Goal: Task Accomplishment & Management: Complete application form

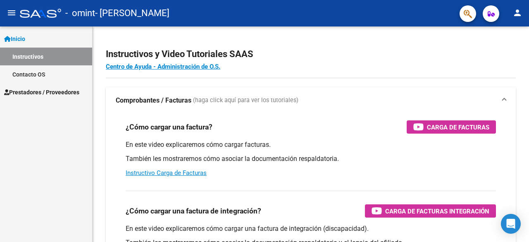
click at [37, 91] on span "Prestadores / Proveedores" at bounding box center [41, 92] width 75 height 9
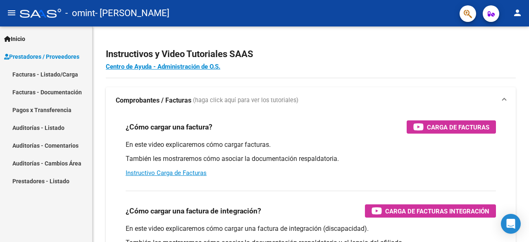
click at [60, 68] on link "Facturas - Listado/Carga" at bounding box center [46, 74] width 92 height 18
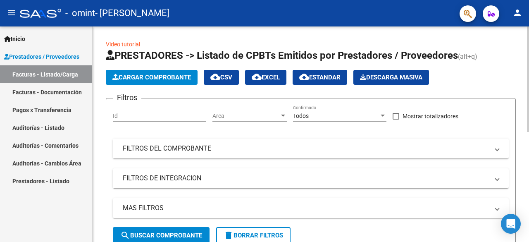
click at [163, 77] on span "Cargar Comprobante" at bounding box center [151, 77] width 79 height 7
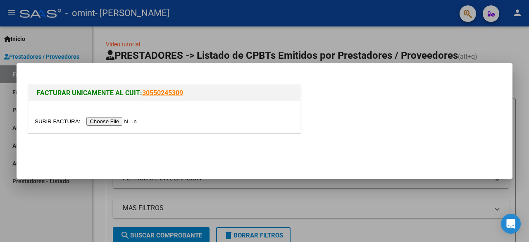
click at [114, 123] on input "file" at bounding box center [87, 121] width 105 height 9
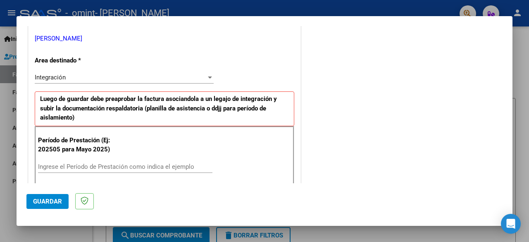
scroll to position [207, 0]
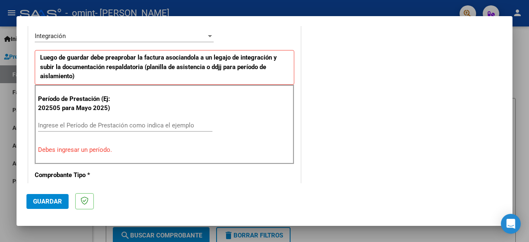
click at [101, 123] on input "Ingrese el Período de Prestación como indica el ejemplo" at bounding box center [125, 125] width 175 height 7
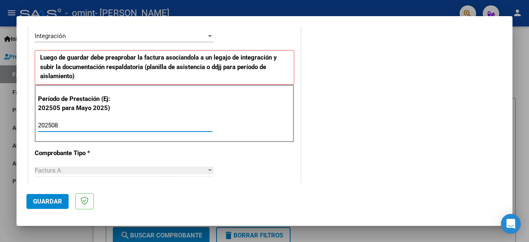
scroll to position [289, 0]
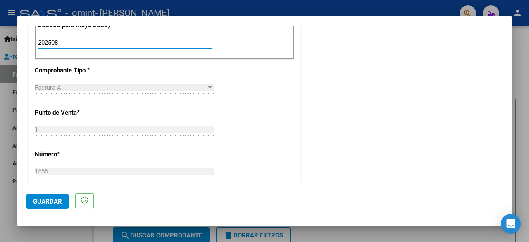
type input "202508"
click at [119, 142] on div "CUIT * 27-19043426-0 Ingresar CUIT ANALISIS PRESTADOR [PERSON_NAME] GAL ARCA Pa…" at bounding box center [165, 160] width 272 height 641
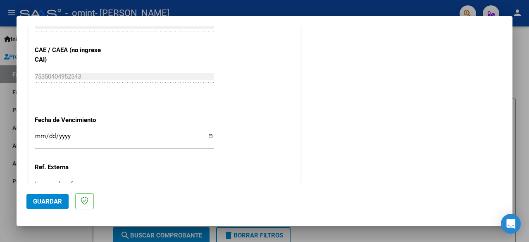
scroll to position [538, 0]
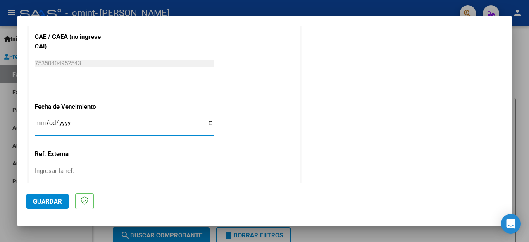
click at [208, 120] on input "Ingresar la fecha" at bounding box center [124, 126] width 179 height 13
type input "[DATE]"
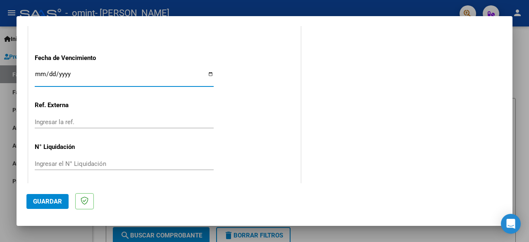
scroll to position [587, 0]
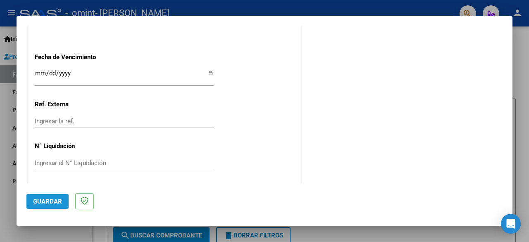
click at [52, 198] on span "Guardar" at bounding box center [47, 201] width 29 height 7
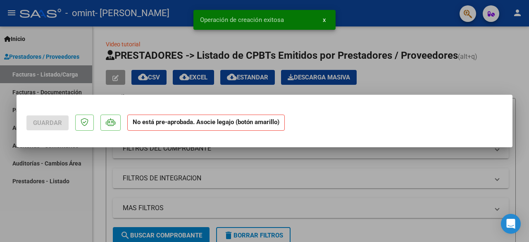
scroll to position [0, 0]
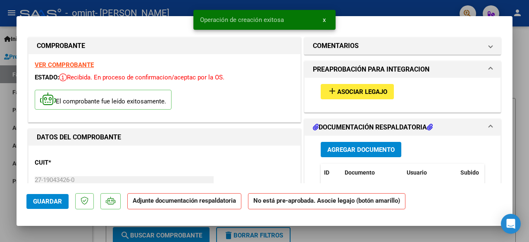
click at [349, 88] on span "Asociar Legajo" at bounding box center [362, 91] width 50 height 7
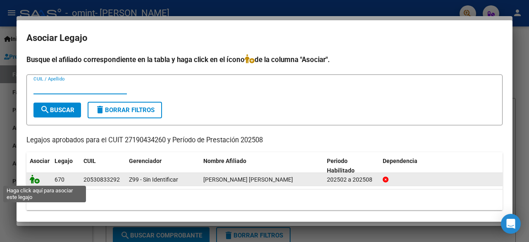
click at [36, 180] on icon at bounding box center [35, 179] width 10 height 9
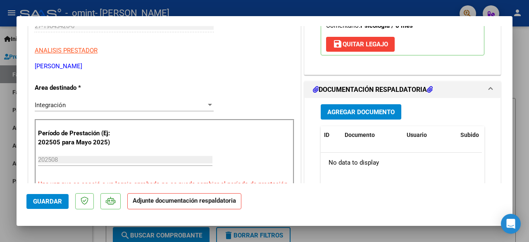
scroll to position [165, 0]
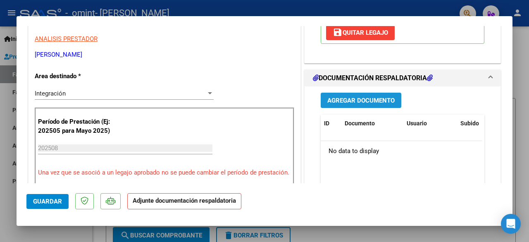
click at [361, 104] on span "Agregar Documento" at bounding box center [361, 100] width 67 height 7
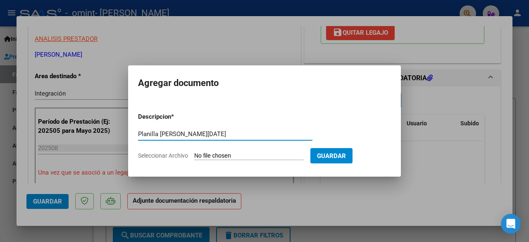
type input "Planilla [PERSON_NAME][DATE]"
click at [179, 154] on span "Seleccionar Archivo" at bounding box center [163, 155] width 50 height 7
click at [194, 154] on input "Seleccionar Archivo" at bounding box center [249, 156] width 110 height 8
type input "C:\fakepath\OMINT ASE PLANILLA [PERSON_NAME][DATE].pdf"
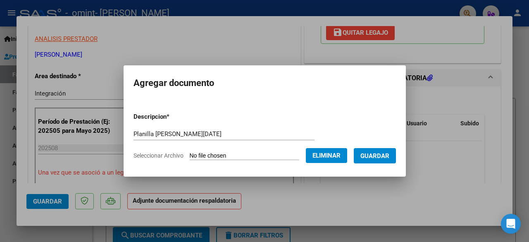
click at [378, 153] on span "Guardar" at bounding box center [375, 155] width 29 height 7
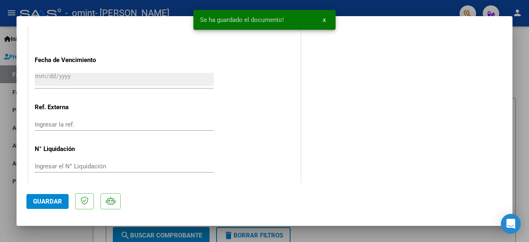
scroll to position [591, 0]
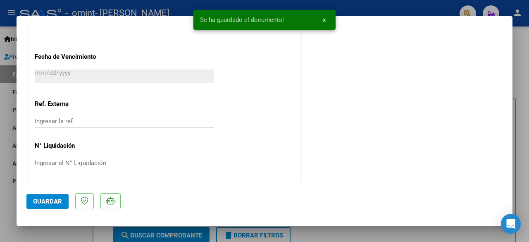
click at [41, 198] on span "Guardar" at bounding box center [47, 201] width 29 height 7
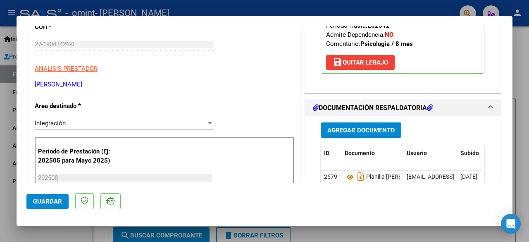
scroll to position [0, 0]
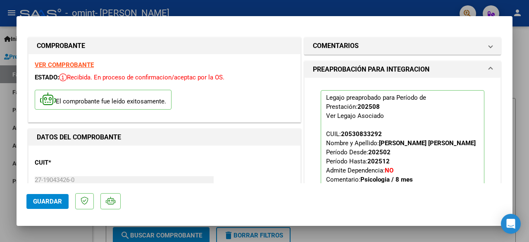
click at [140, 7] on div at bounding box center [264, 121] width 529 height 242
type input "$ 0,00"
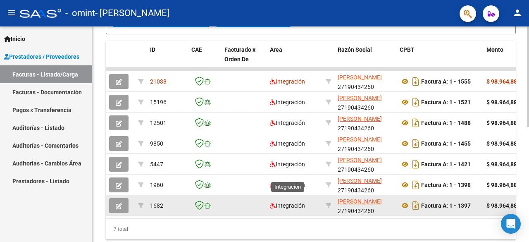
scroll to position [204, 0]
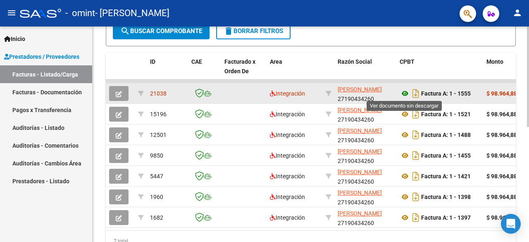
click at [405, 92] on icon at bounding box center [405, 94] width 11 height 10
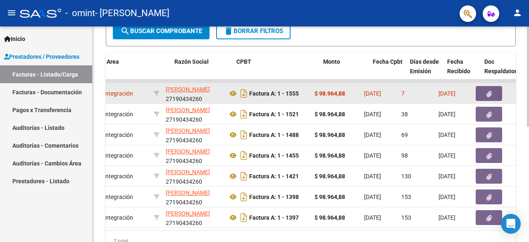
scroll to position [0, 199]
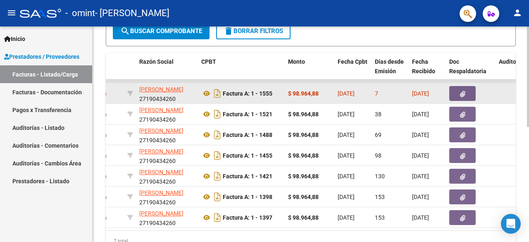
click at [461, 93] on icon "button" at bounding box center [462, 94] width 5 height 6
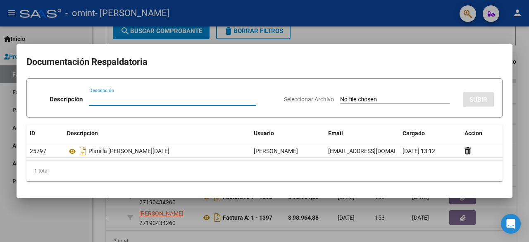
click at [352, 37] on div at bounding box center [264, 121] width 529 height 242
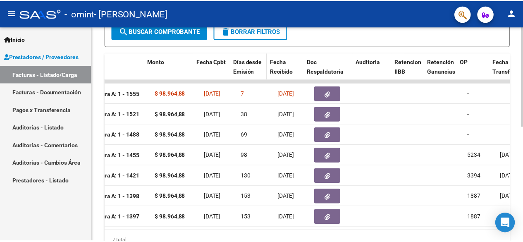
scroll to position [0, 364]
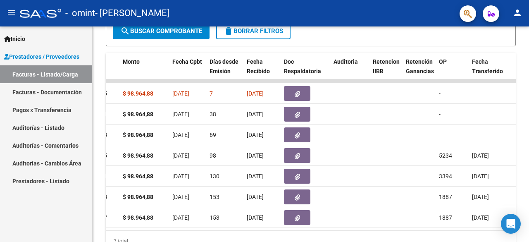
click at [520, 11] on mat-icon "person" at bounding box center [518, 13] width 10 height 10
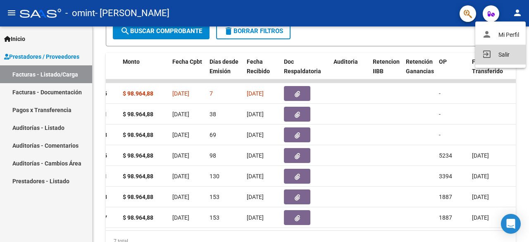
click at [504, 57] on button "exit_to_app Salir" at bounding box center [501, 55] width 50 height 20
